Goal: Task Accomplishment & Management: Use online tool/utility

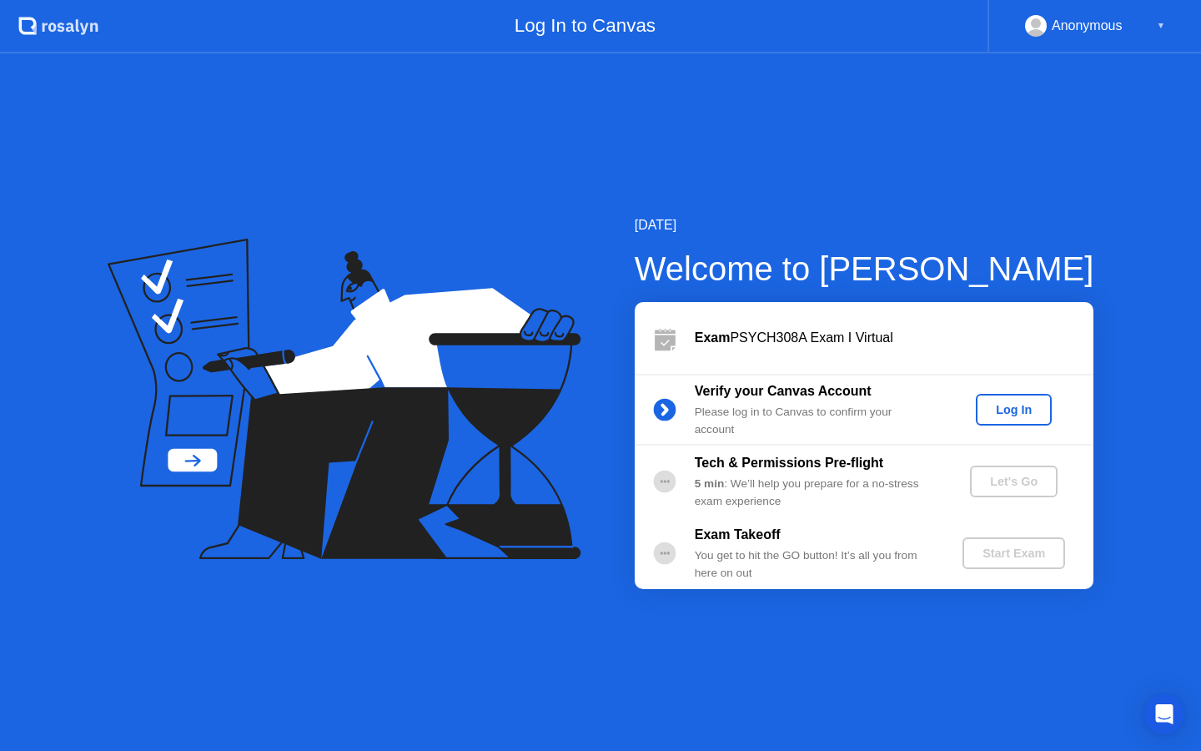
click at [1009, 416] on div "Log In" at bounding box center [1014, 409] width 63 height 13
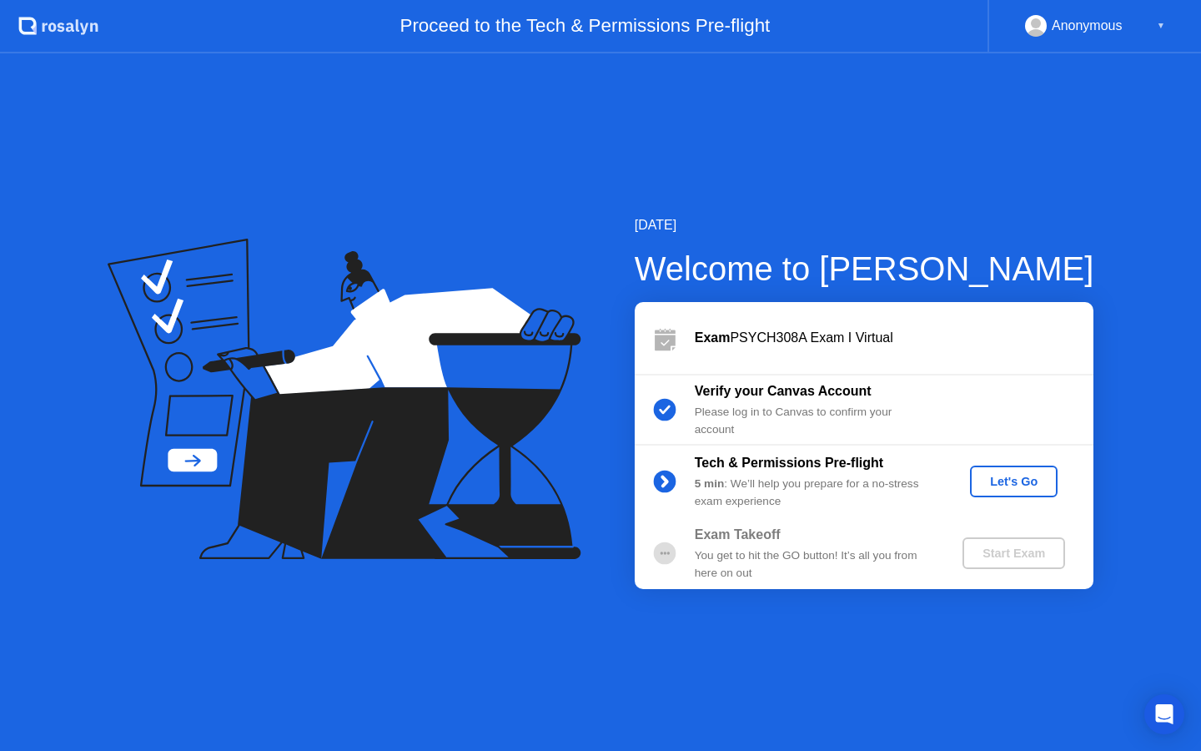
click at [1017, 487] on div "Let's Go" at bounding box center [1014, 481] width 74 height 13
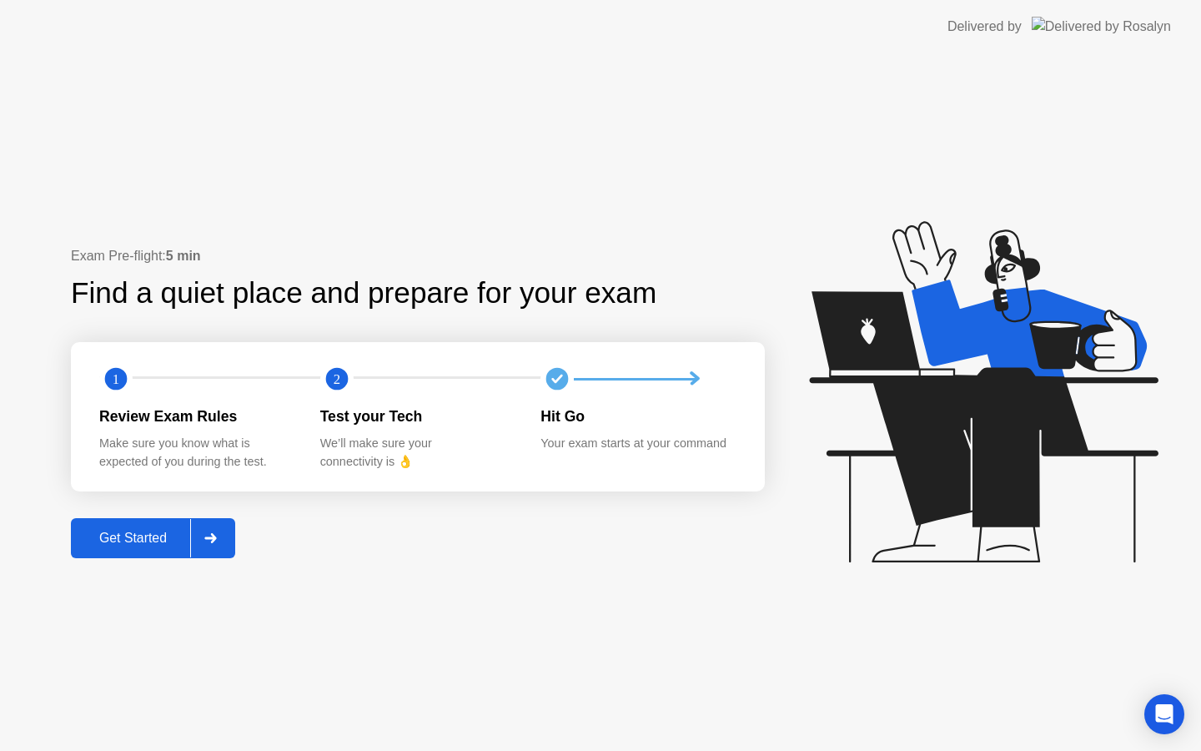
click at [127, 546] on div "Get Started" at bounding box center [133, 538] width 114 height 15
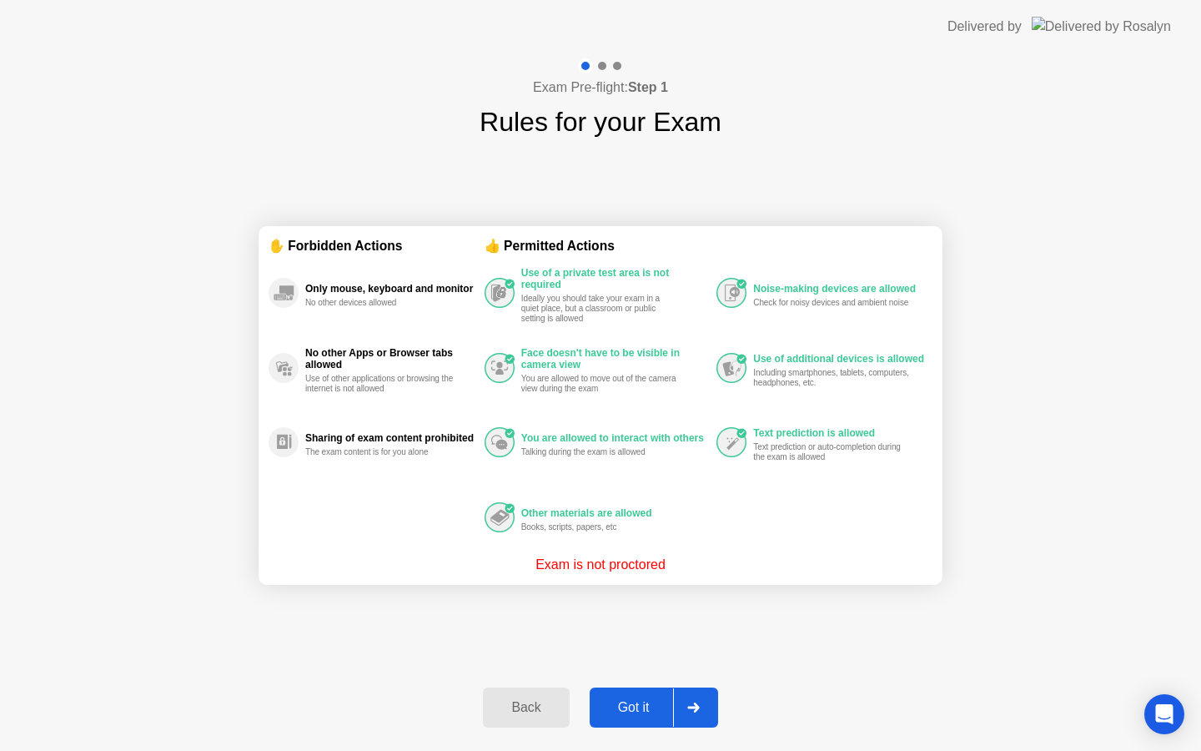
click at [646, 700] on div "Got it" at bounding box center [634, 707] width 78 height 15
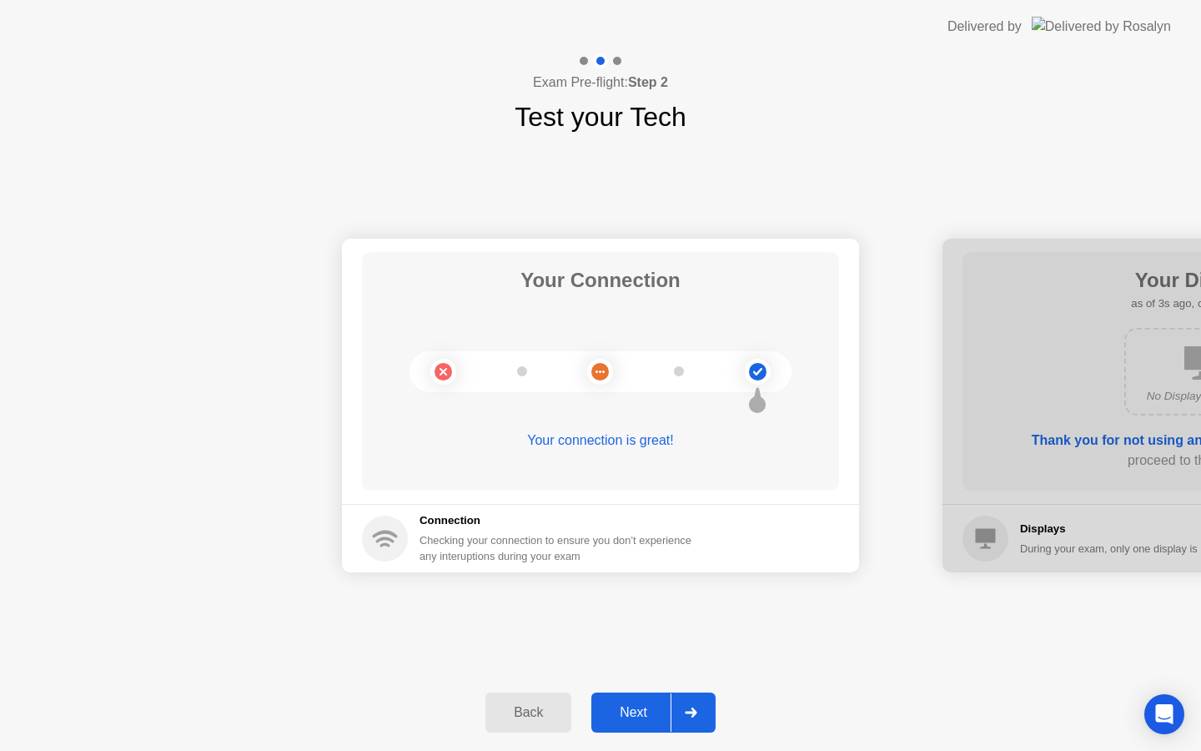
click at [644, 708] on div "Next" at bounding box center [633, 712] width 74 height 15
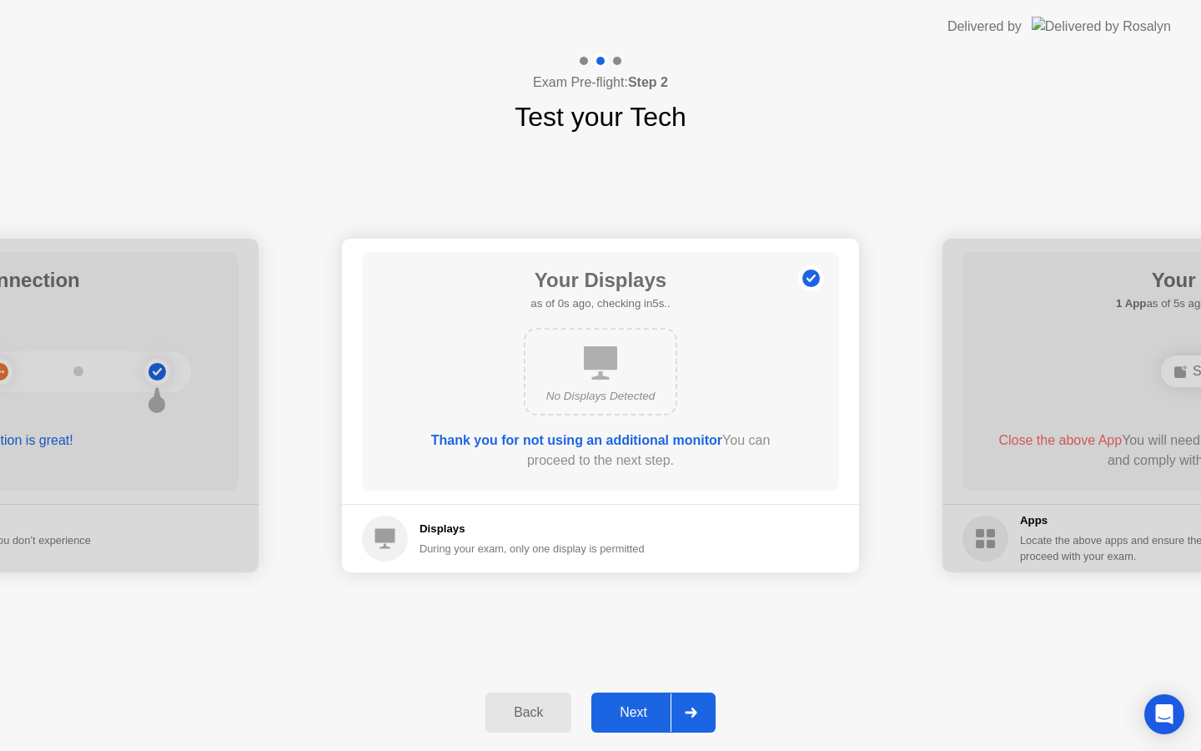
click at [644, 708] on div "Next" at bounding box center [633, 712] width 74 height 15
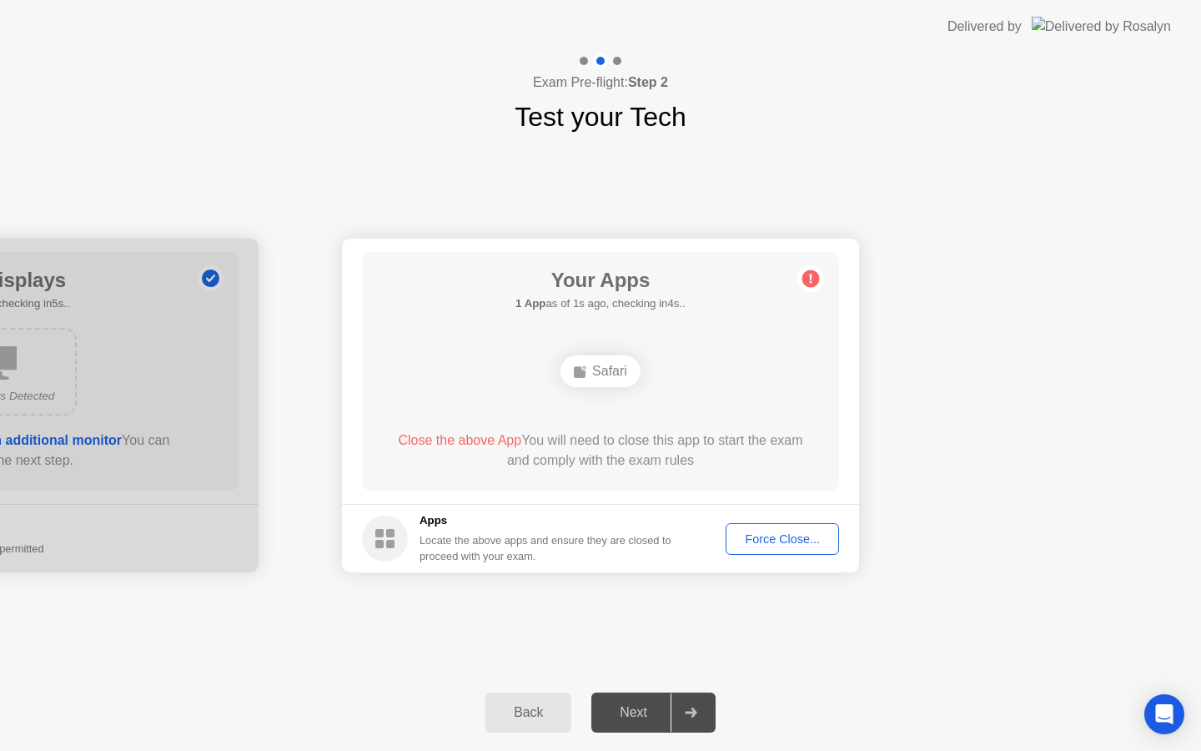
click at [808, 540] on div "Force Close..." at bounding box center [783, 538] width 102 height 13
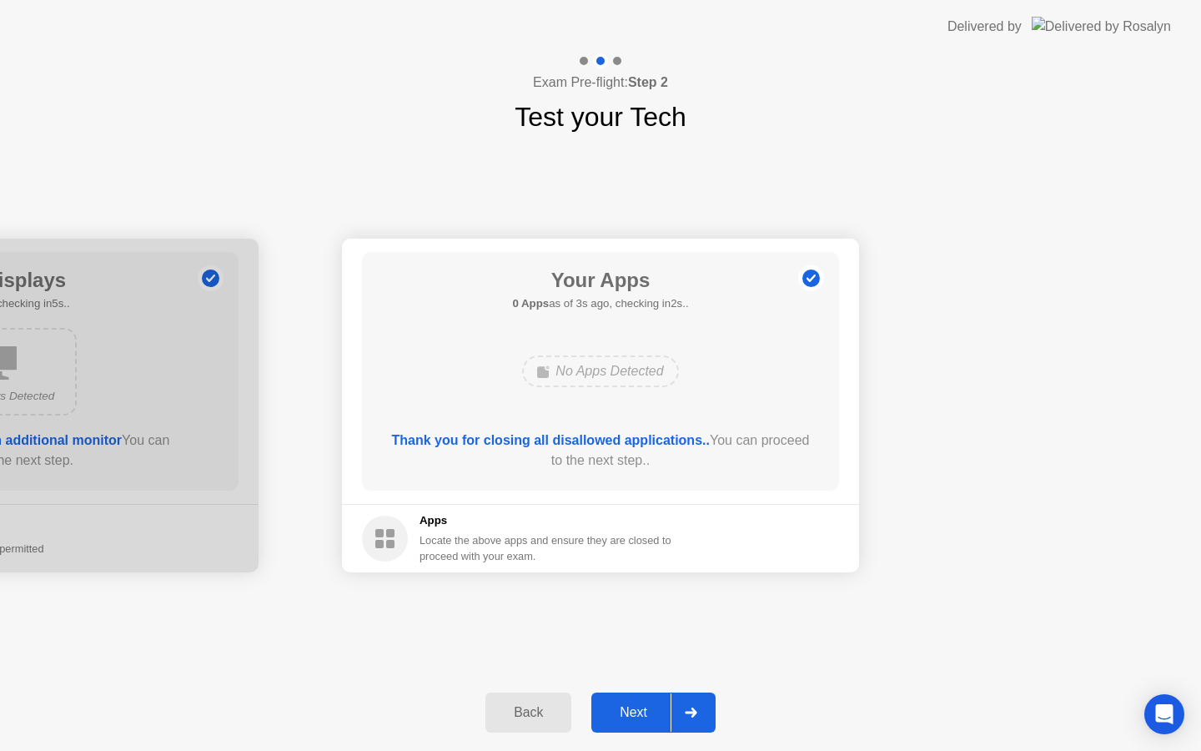
click at [636, 716] on div "Next" at bounding box center [633, 712] width 74 height 15
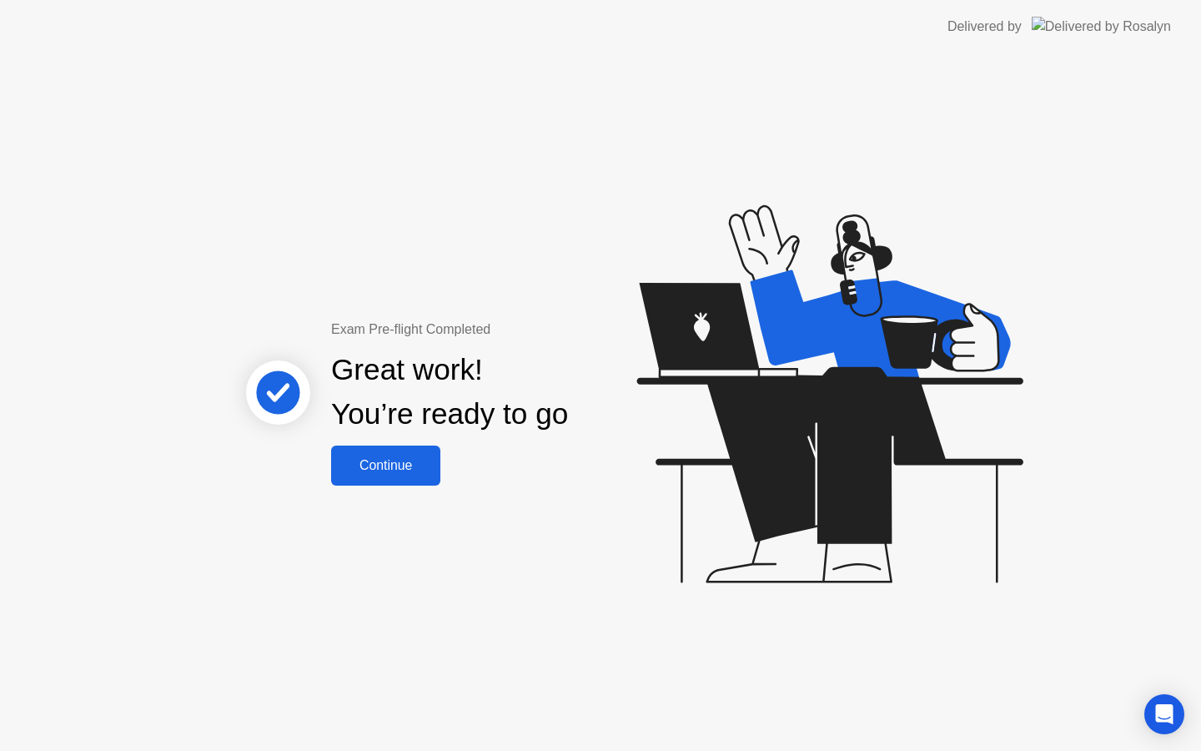
click at [394, 465] on div "Continue" at bounding box center [385, 465] width 99 height 15
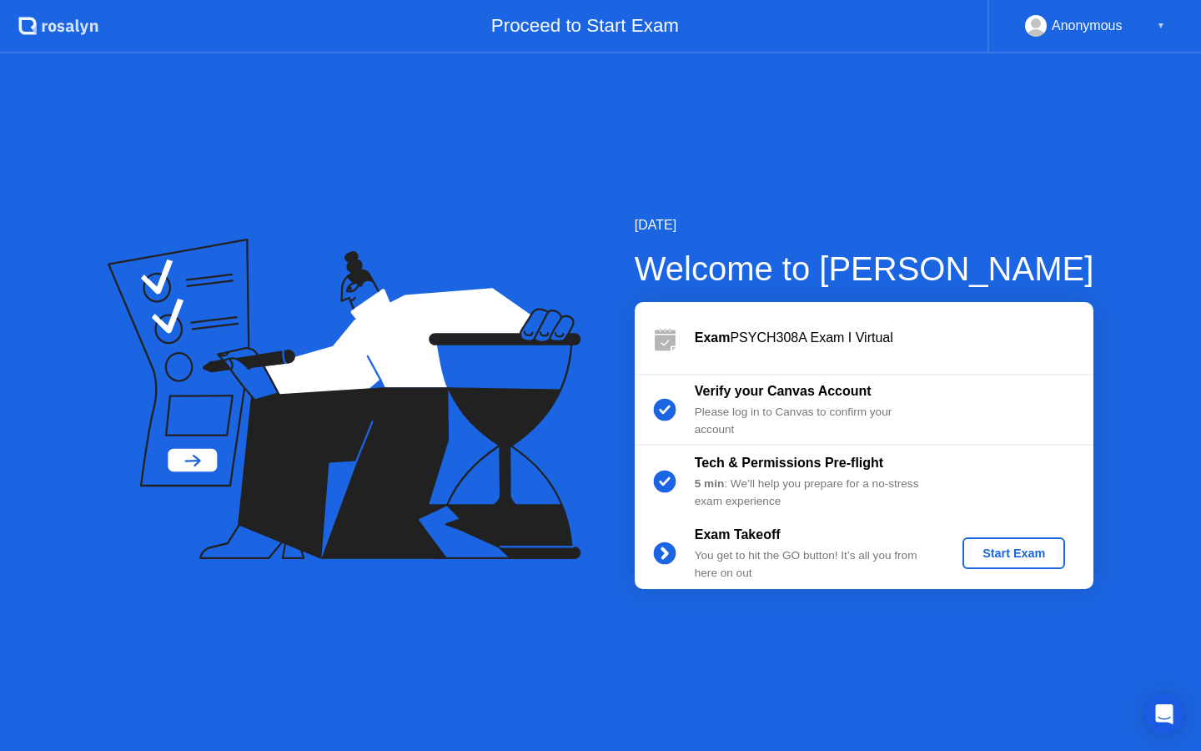
click at [1036, 558] on div "Start Exam" at bounding box center [1013, 552] width 89 height 13
